Goal: Information Seeking & Learning: Find specific fact

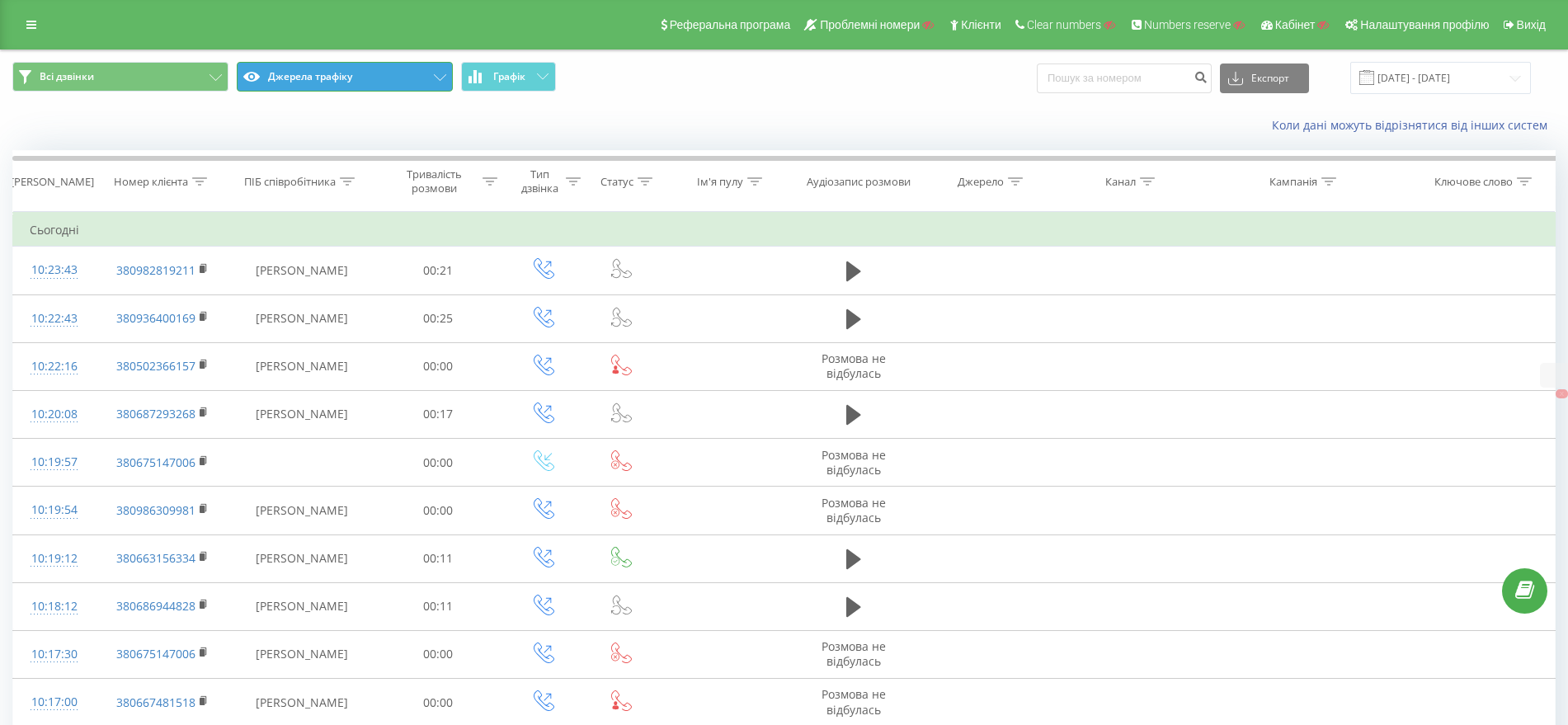
click at [334, 63] on button "Джерела трафіку" at bounding box center [345, 76] width 216 height 29
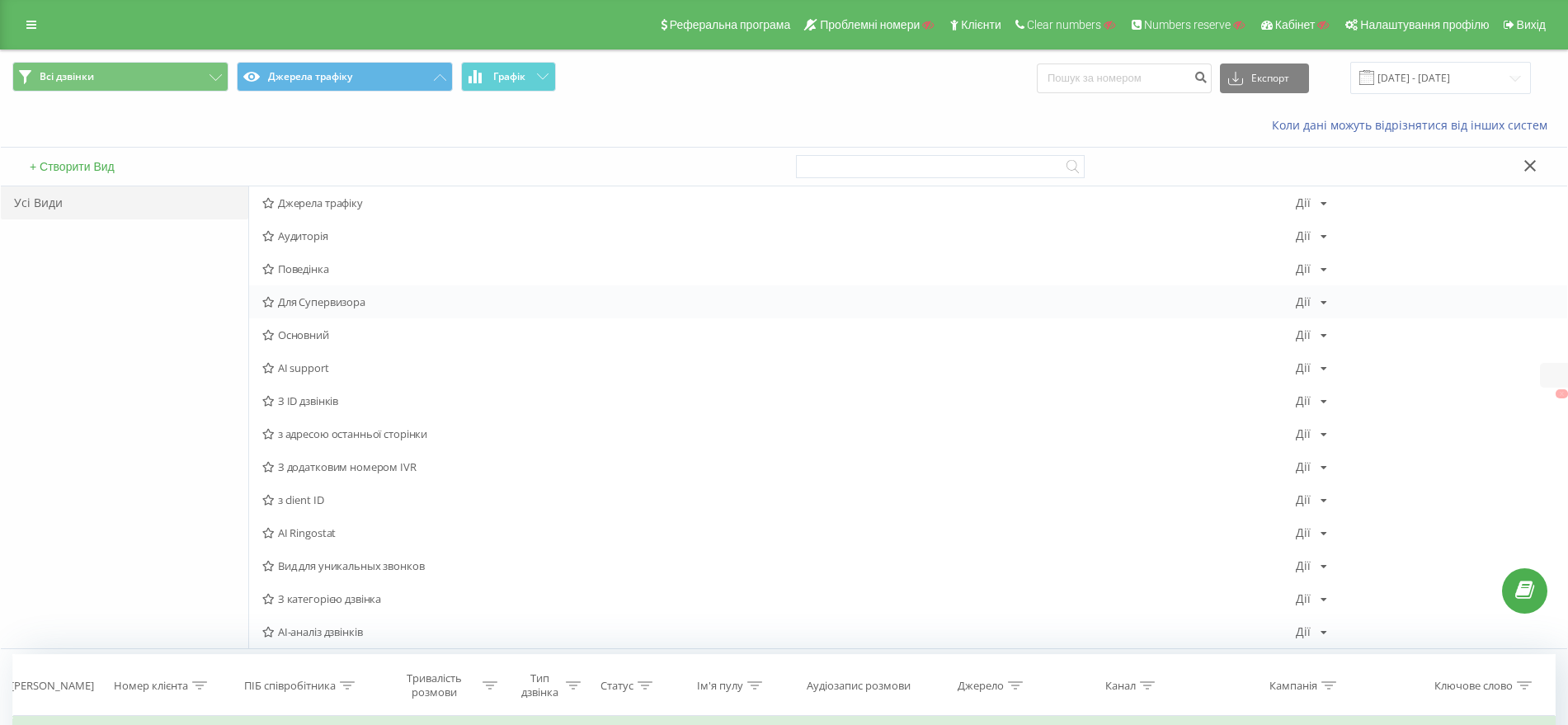
click at [314, 316] on div "Для Супервизора Дії Редагувати Копіювати Видалити За замовчуванням Поділитися" at bounding box center [908, 302] width 1318 height 33
click at [315, 329] on span "Основний" at bounding box center [779, 334] width 1033 height 11
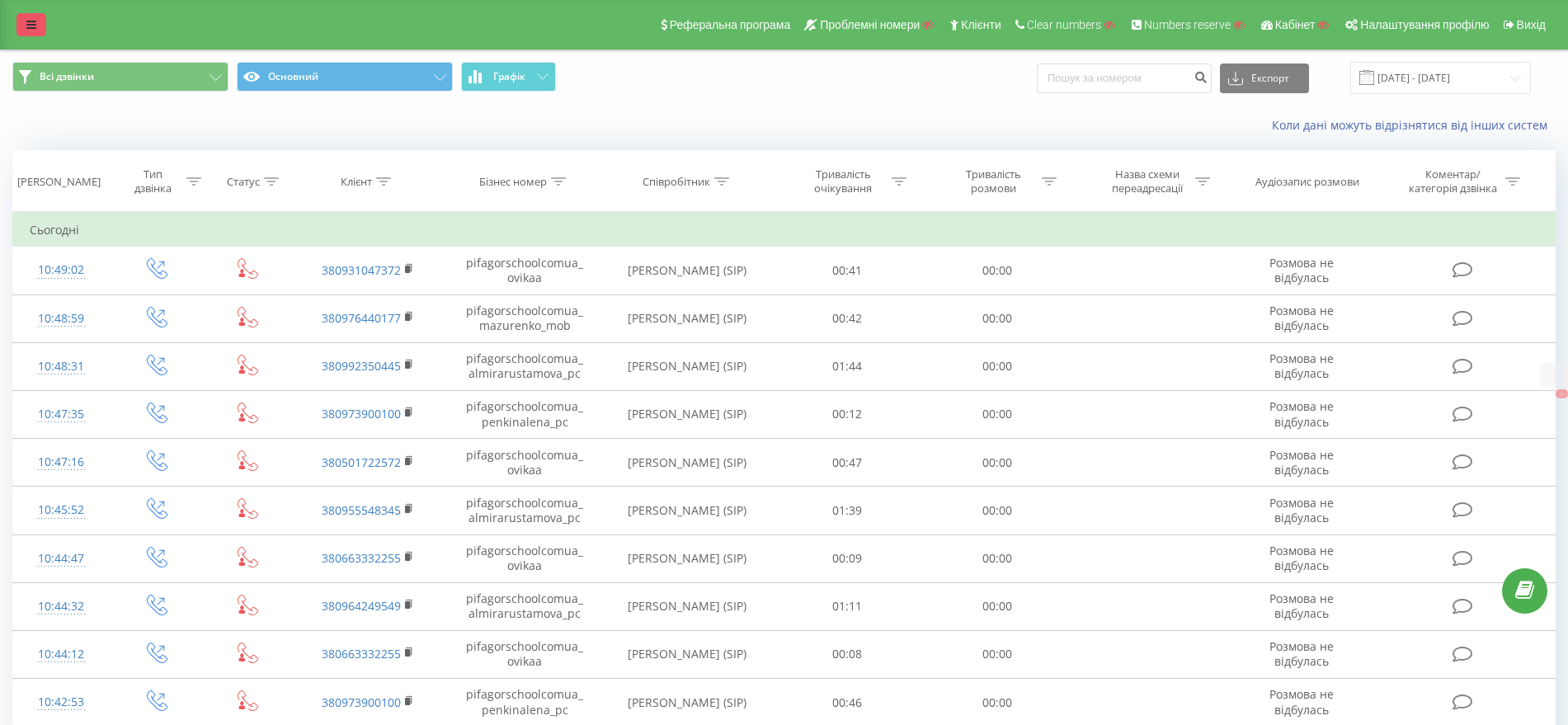
click at [25, 24] on link at bounding box center [31, 24] width 29 height 23
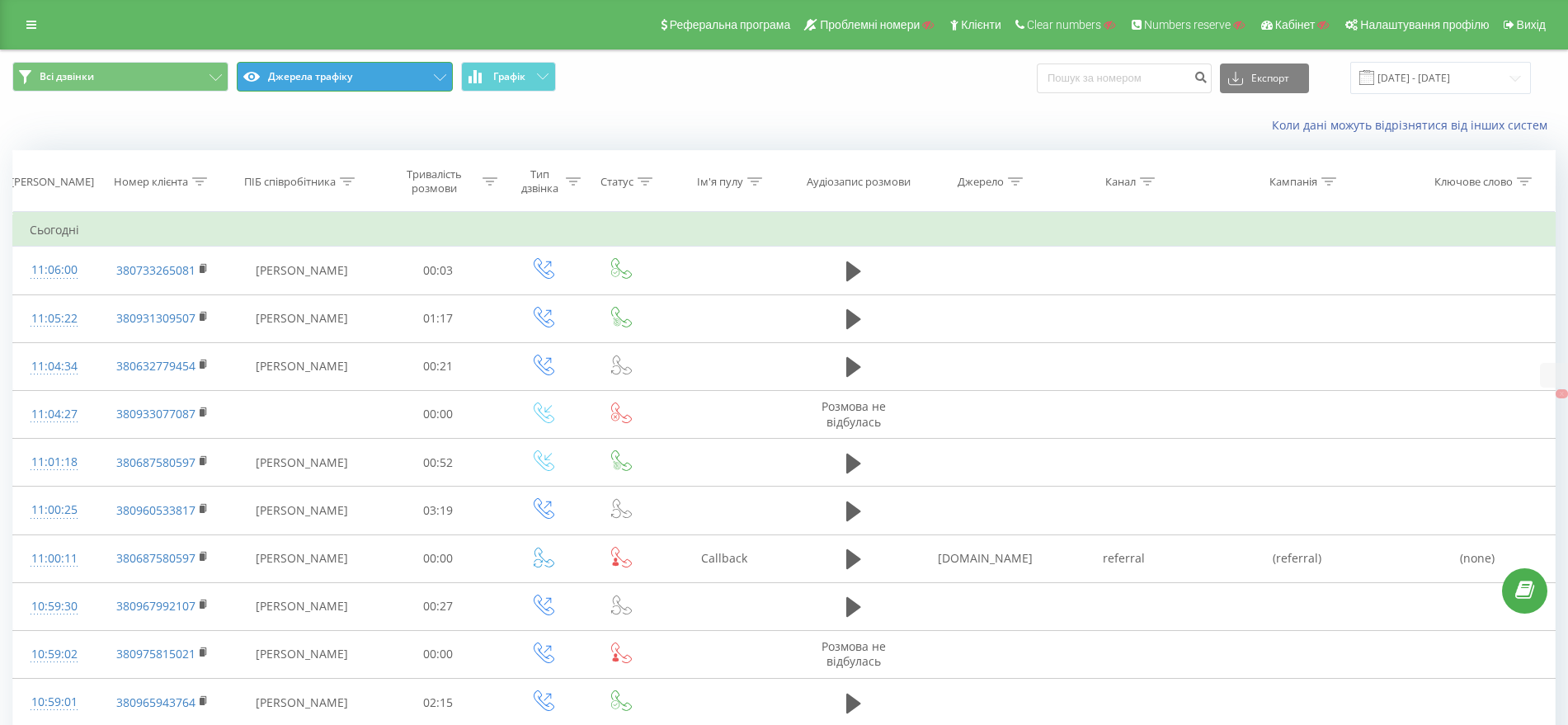
click at [276, 80] on button "Джерела трафіку" at bounding box center [345, 76] width 216 height 29
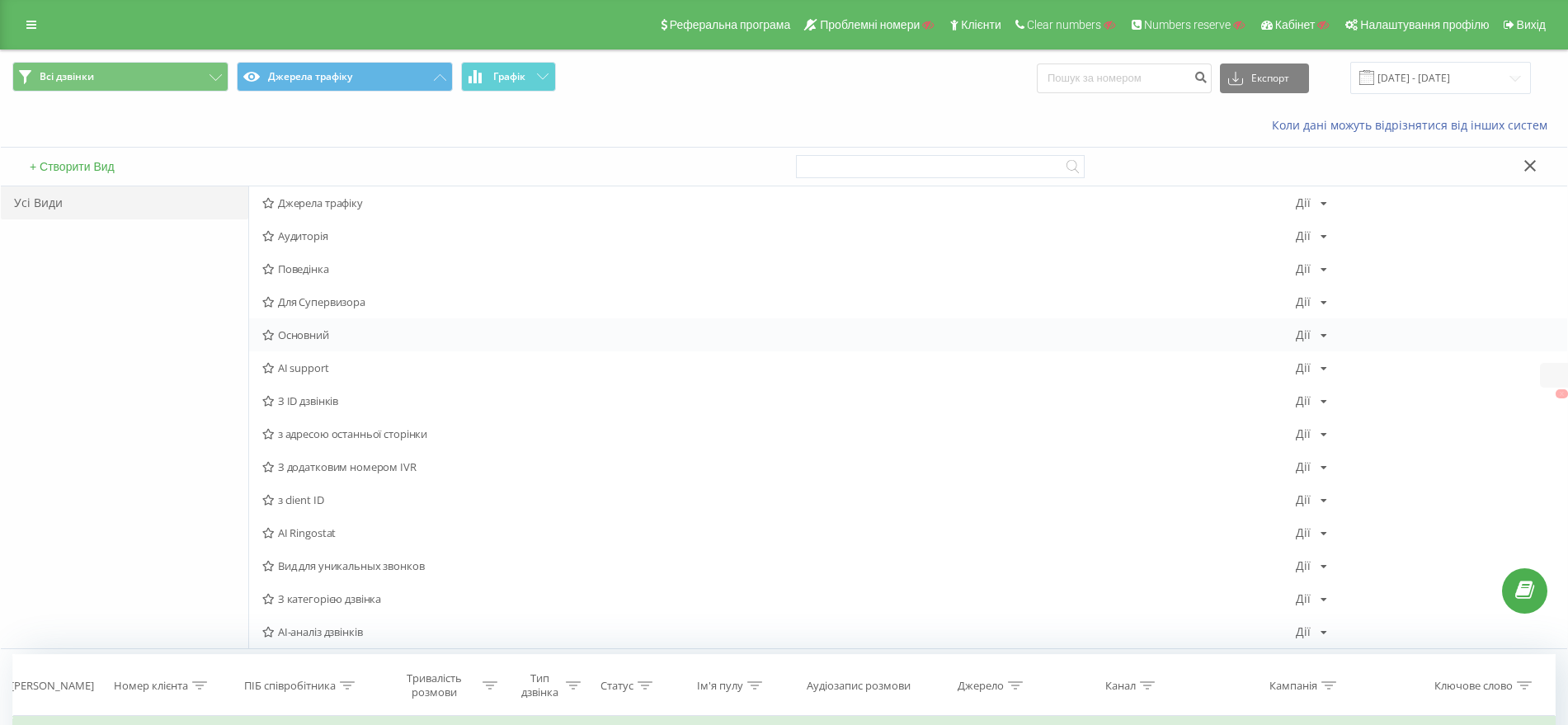
click at [319, 329] on span "Основний" at bounding box center [779, 334] width 1033 height 11
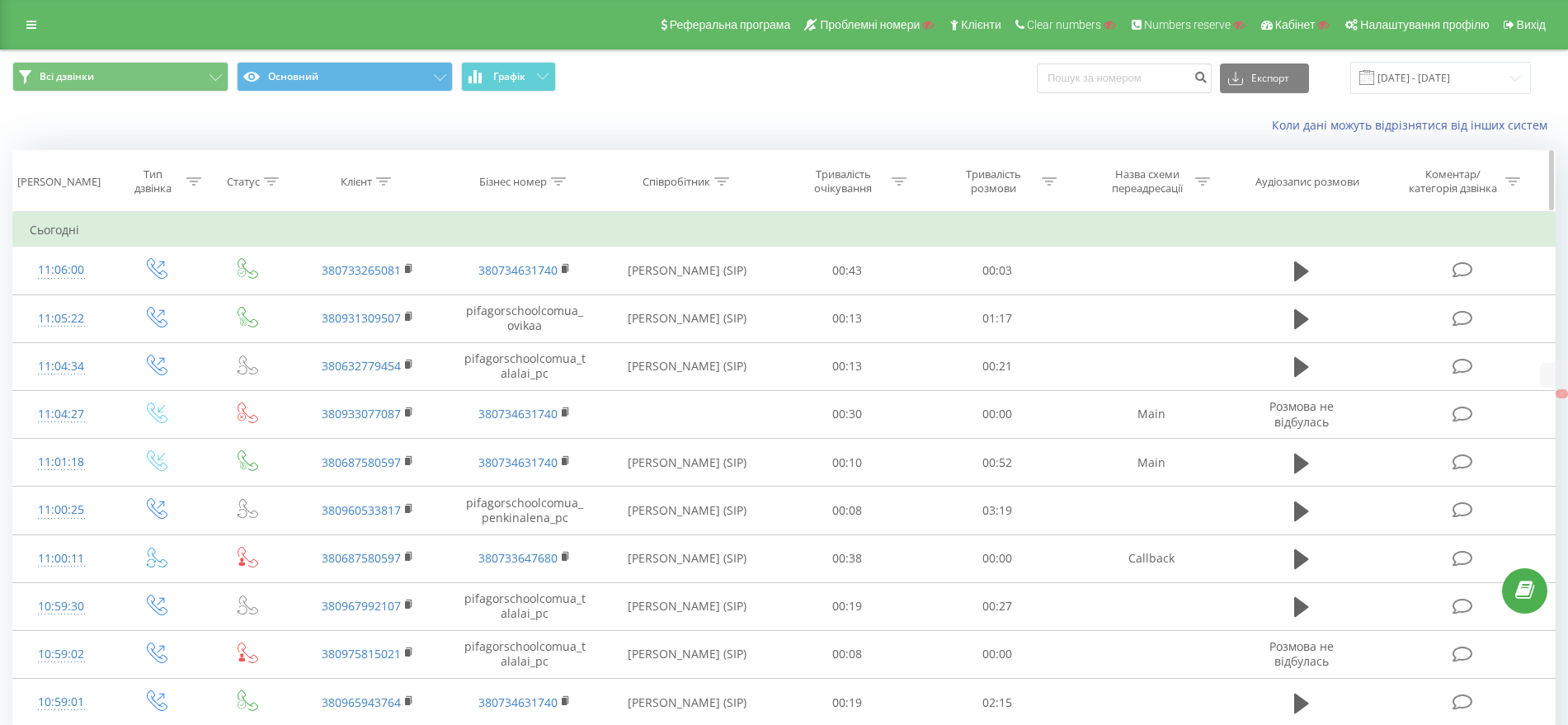
click at [385, 180] on icon at bounding box center [383, 182] width 15 height 9
click at [344, 291] on input "text" at bounding box center [369, 299] width 145 height 29
paste input "39514576390"
type input "39514576390"
click at [403, 337] on span "OK" at bounding box center [402, 332] width 46 height 26
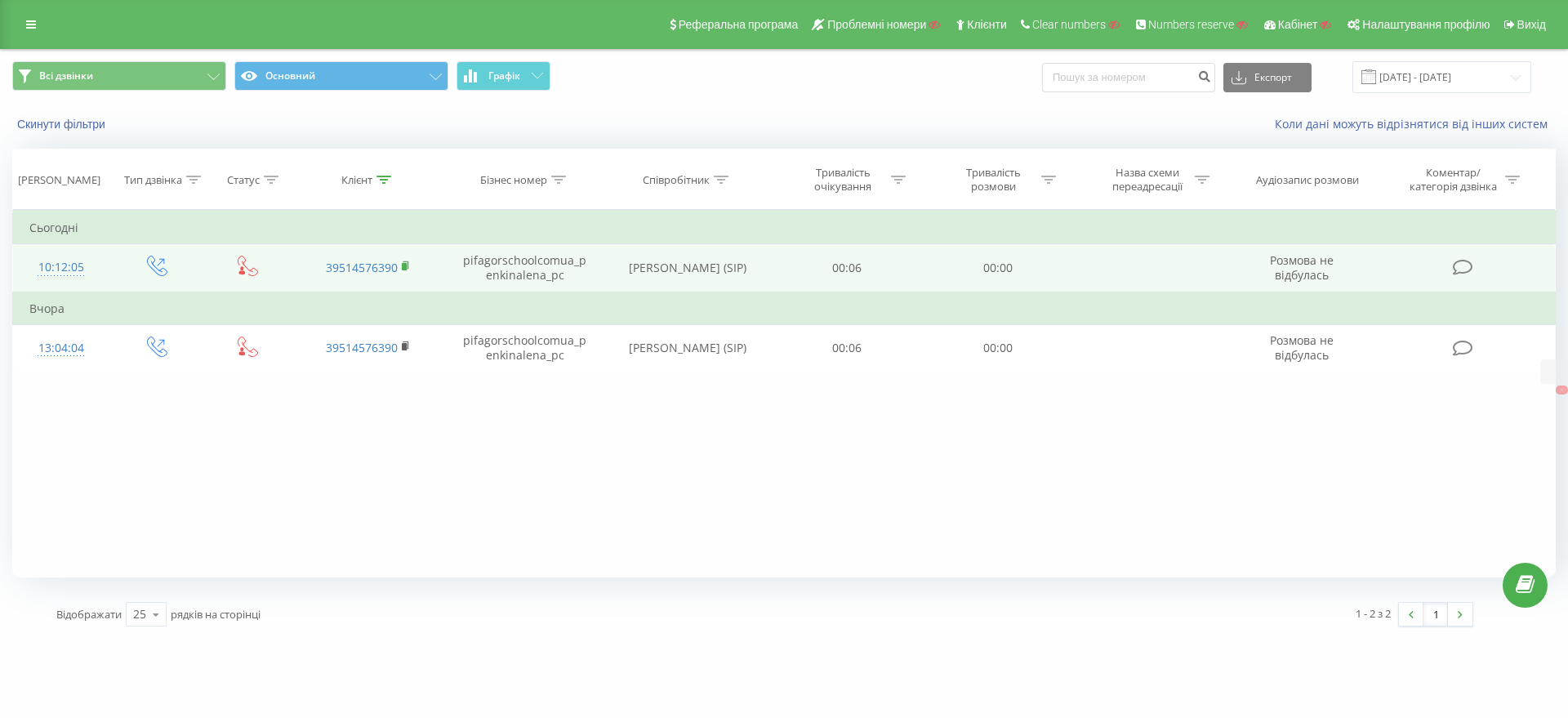
click at [408, 267] on icon at bounding box center [405, 265] width 6 height 8
drag, startPoint x: 451, startPoint y: 260, endPoint x: 566, endPoint y: 272, distance: 115.6
click at [566, 272] on td "pifagorschoolcomua_penkinalena_pc" at bounding box center [524, 268] width 157 height 48
copy td "pifagorschoolcomua_penkinalena_pc"
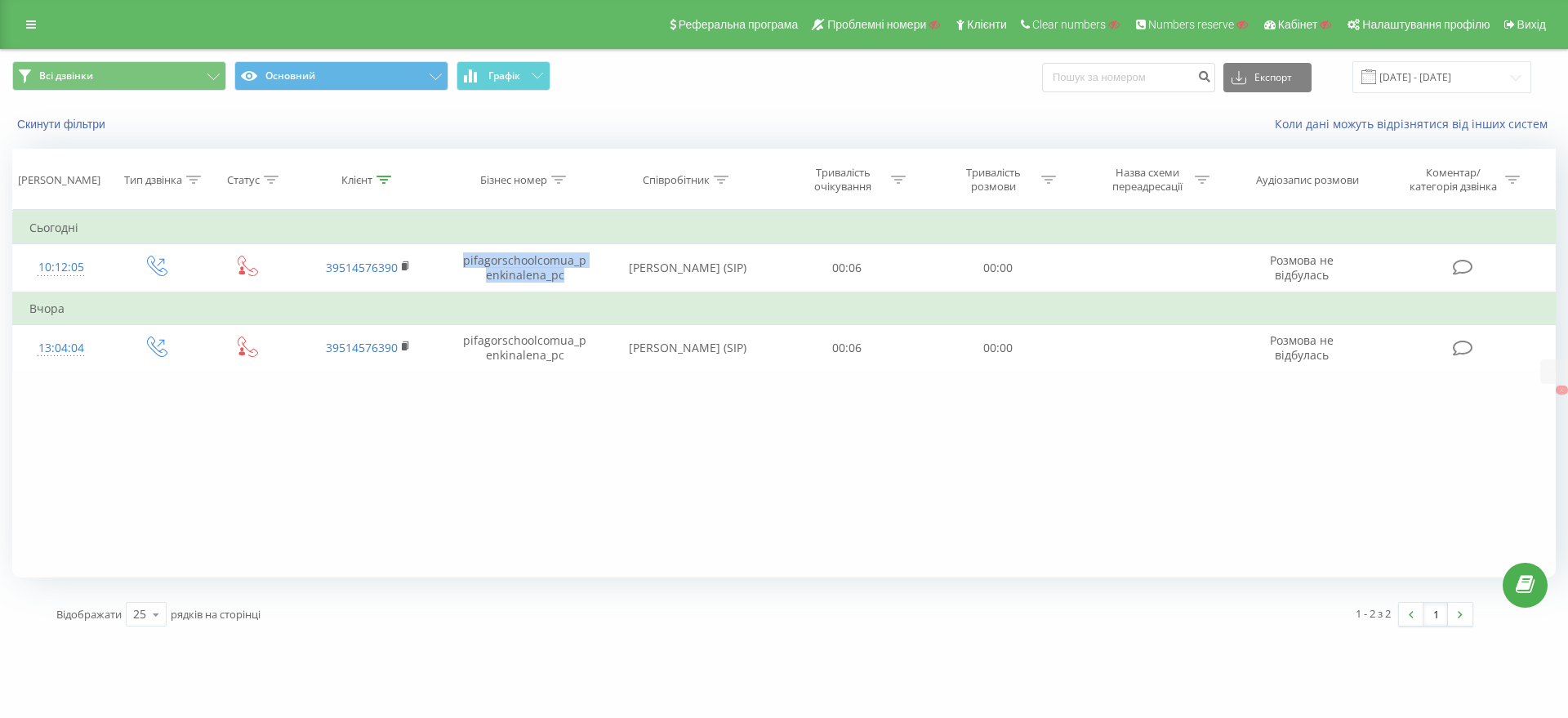
drag, startPoint x: 28, startPoint y: 22, endPoint x: 44, endPoint y: 51, distance: 33.1
click at [29, 23] on icon at bounding box center [31, 24] width 9 height 11
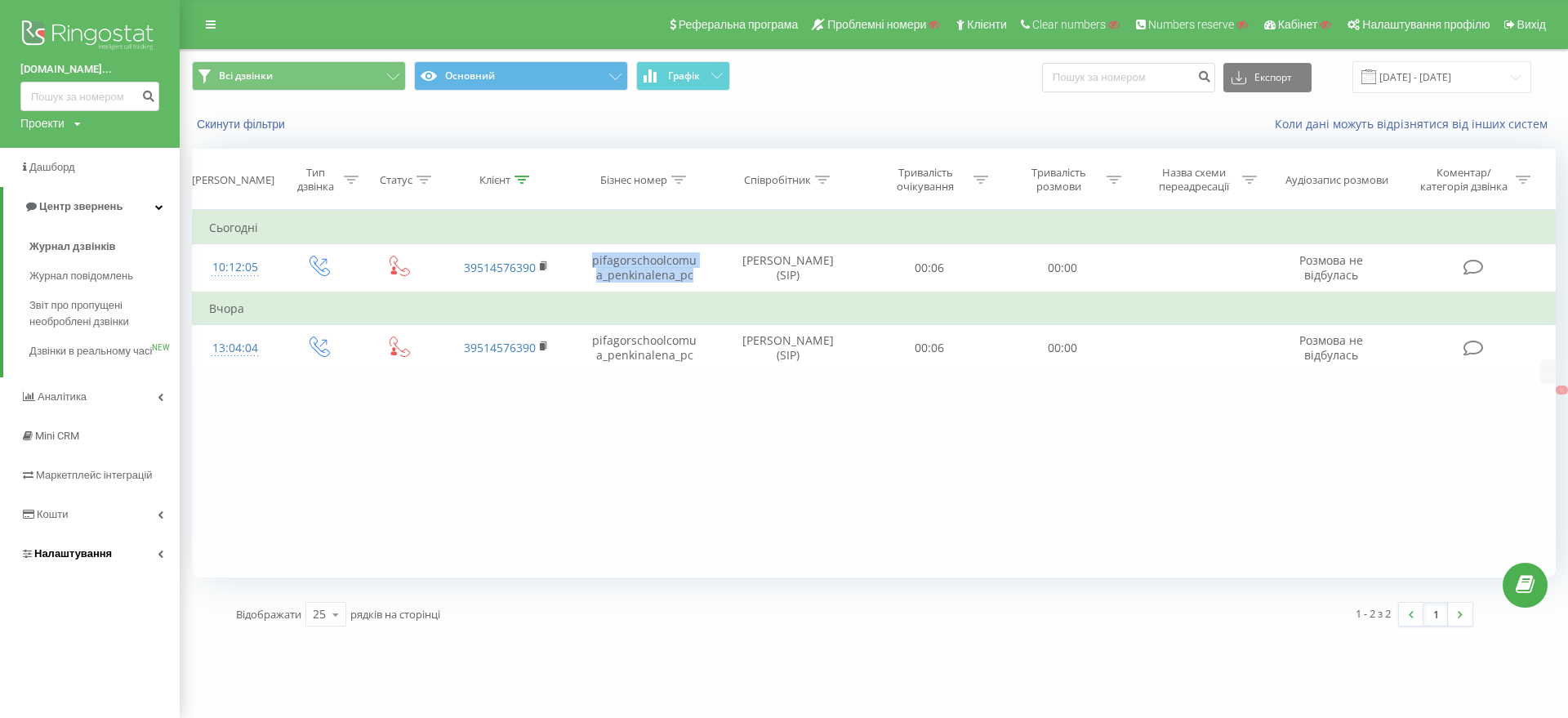
click at [76, 559] on link "Налаштування" at bounding box center [90, 553] width 180 height 39
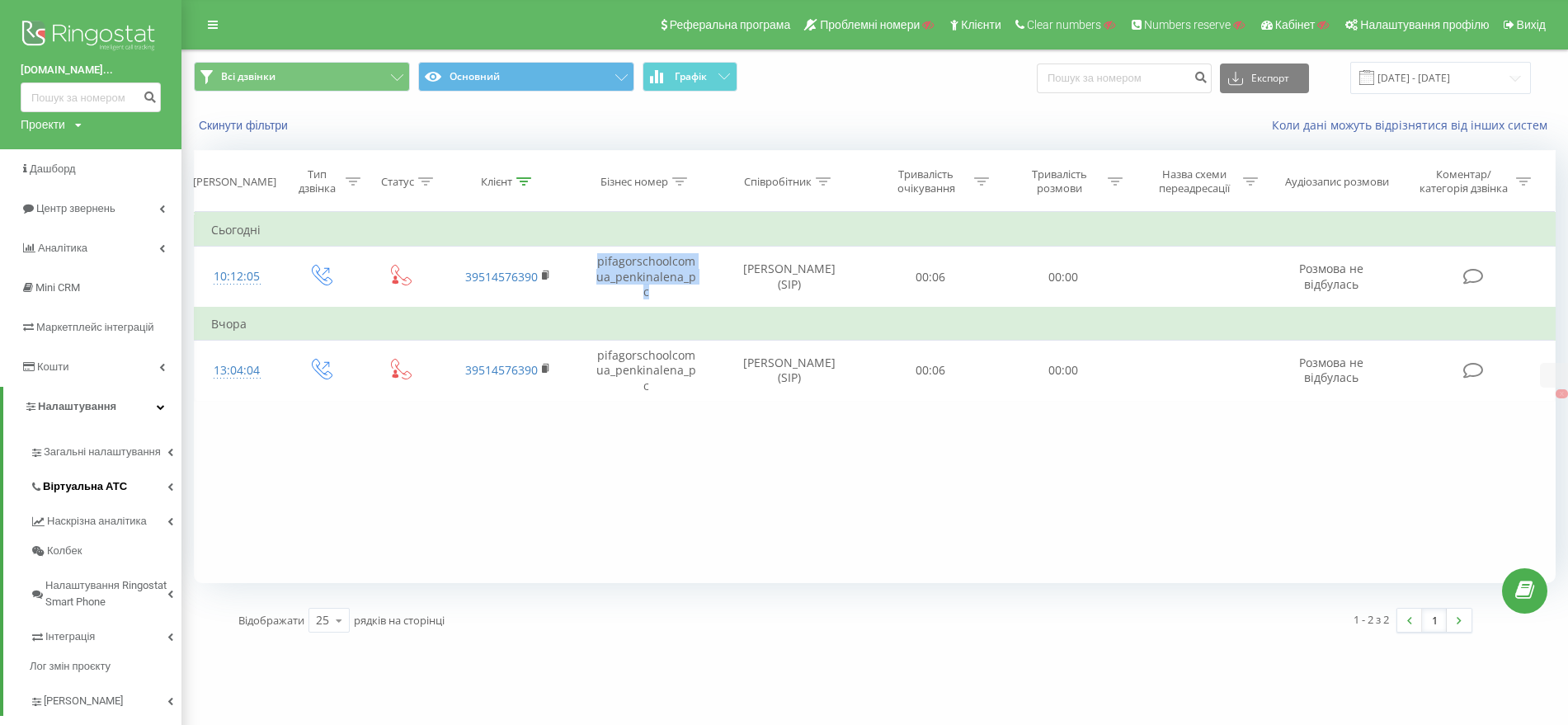
click at [80, 490] on span "Віртуальна АТС" at bounding box center [85, 486] width 84 height 16
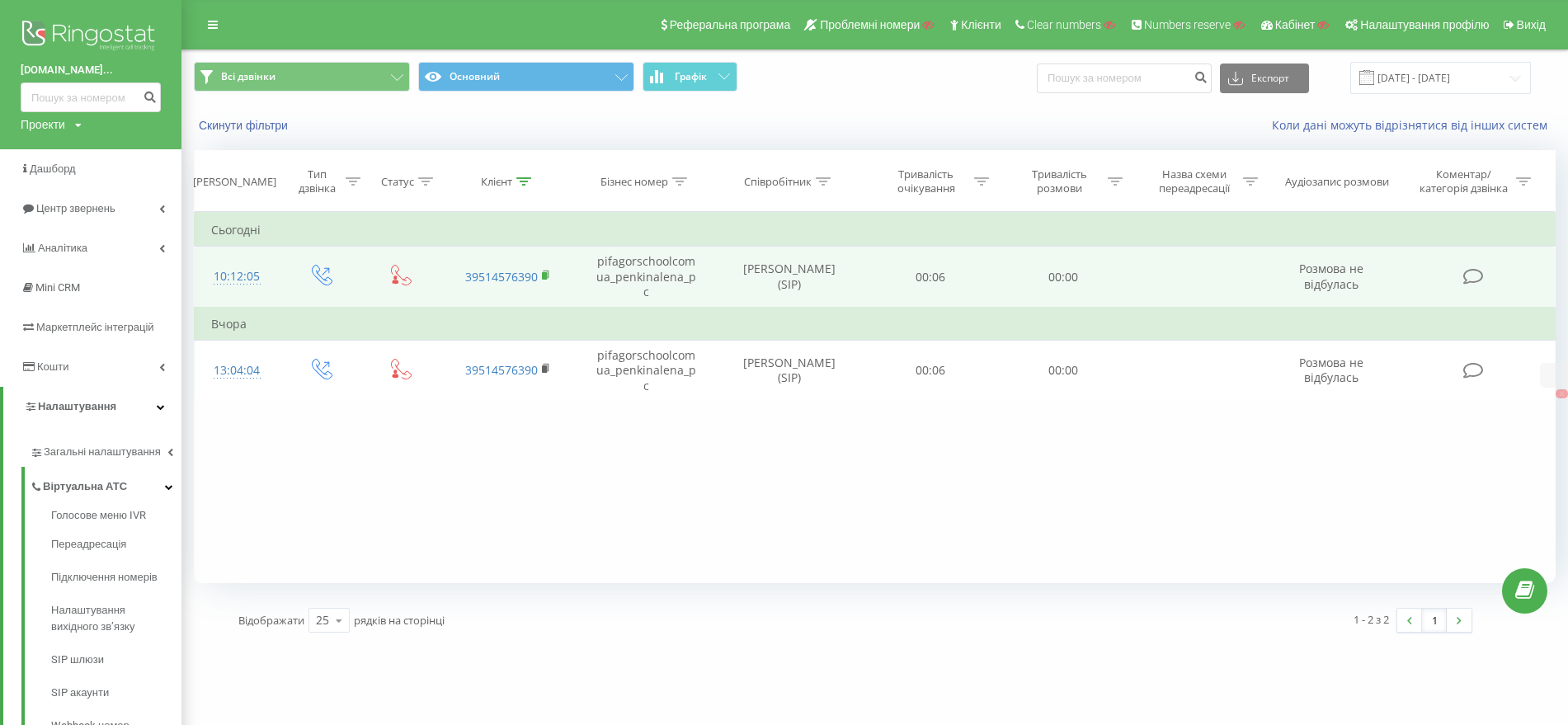
click at [545, 273] on rect at bounding box center [544, 276] width 5 height 8
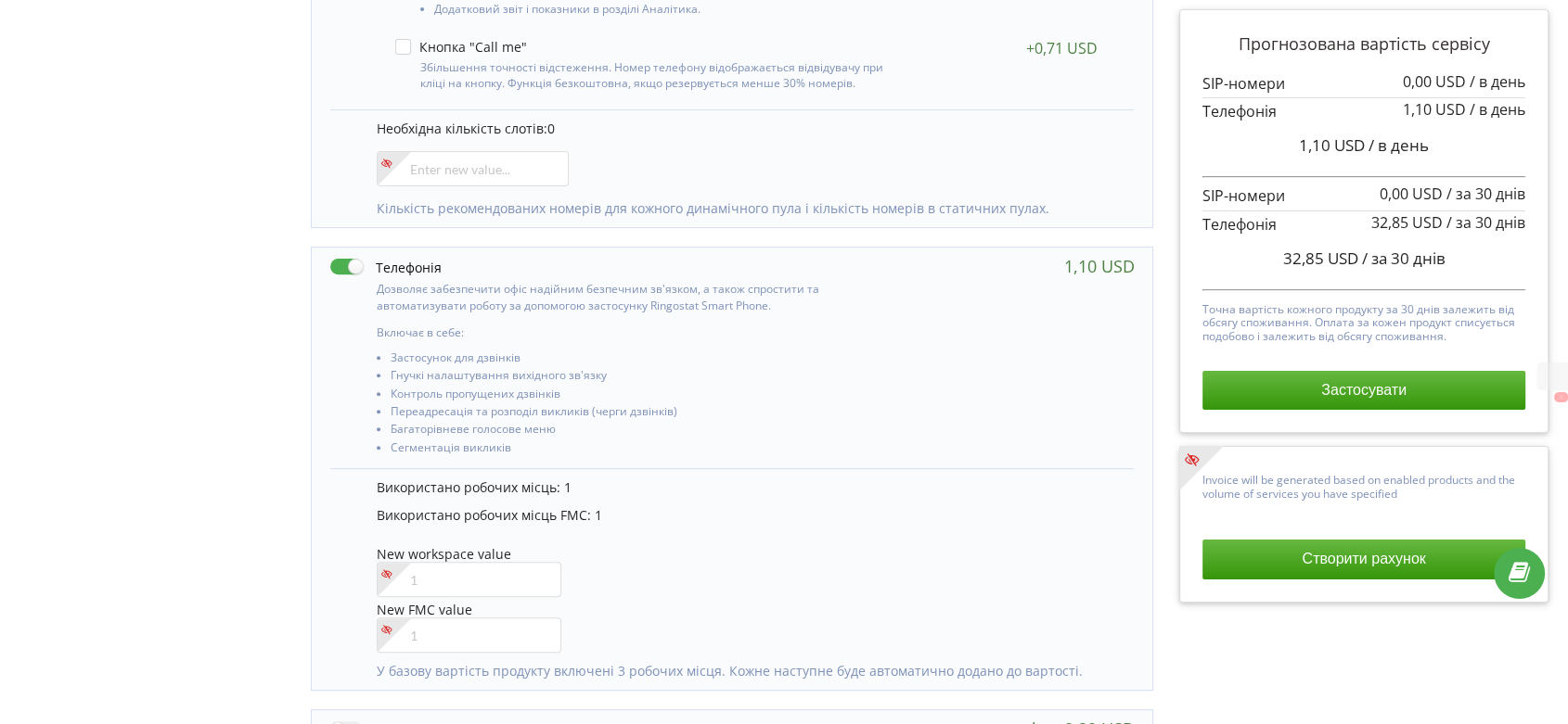
scroll to position [721, 0]
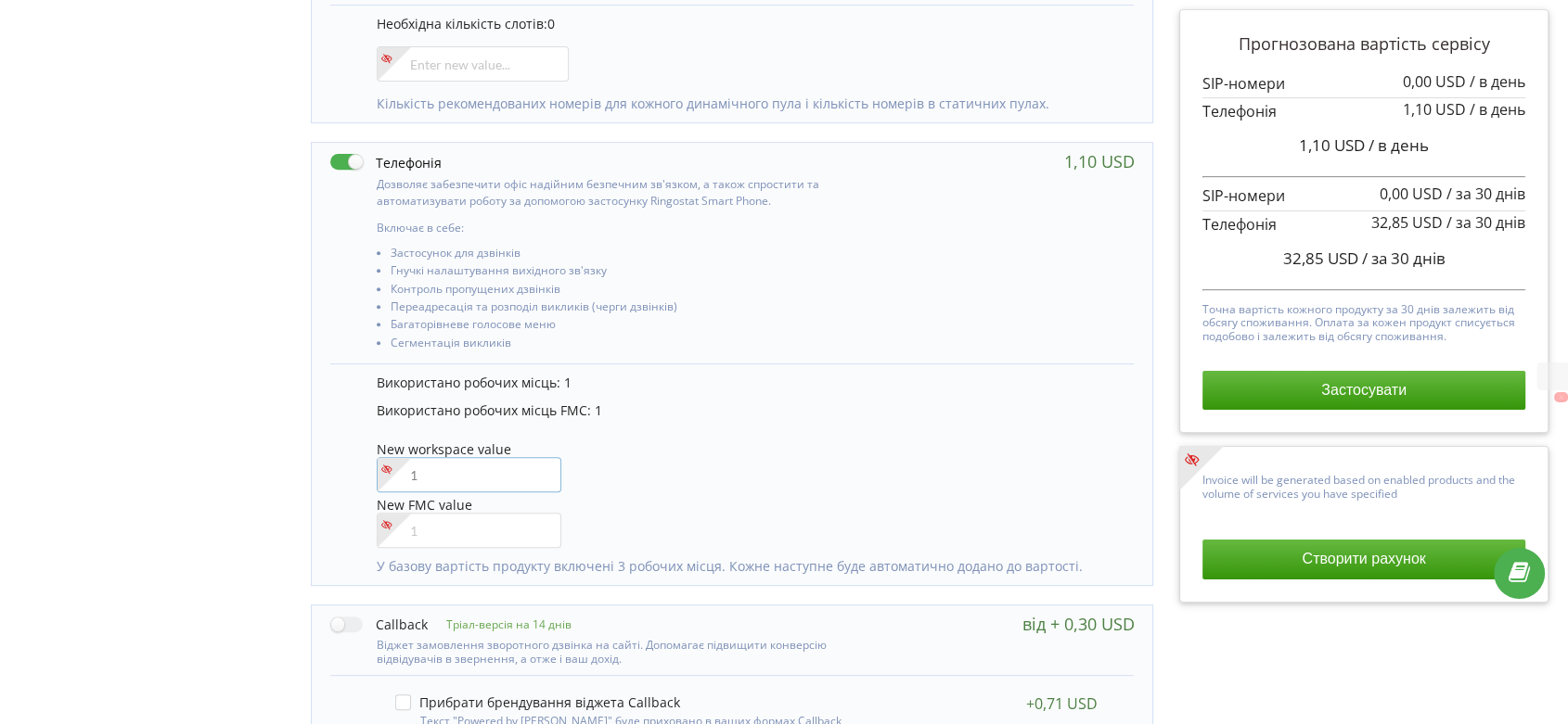
click at [457, 474] on input"] "number" at bounding box center [469, 475] width 185 height 35
type input"] "2"
click at [169, 401] on div "Управління продуктами проєкту Оберіть продукти: Чим більше продуктів ви підключ…" at bounding box center [784, 335] width 1554 height 1845
